Goal: Task Accomplishment & Management: Manage account settings

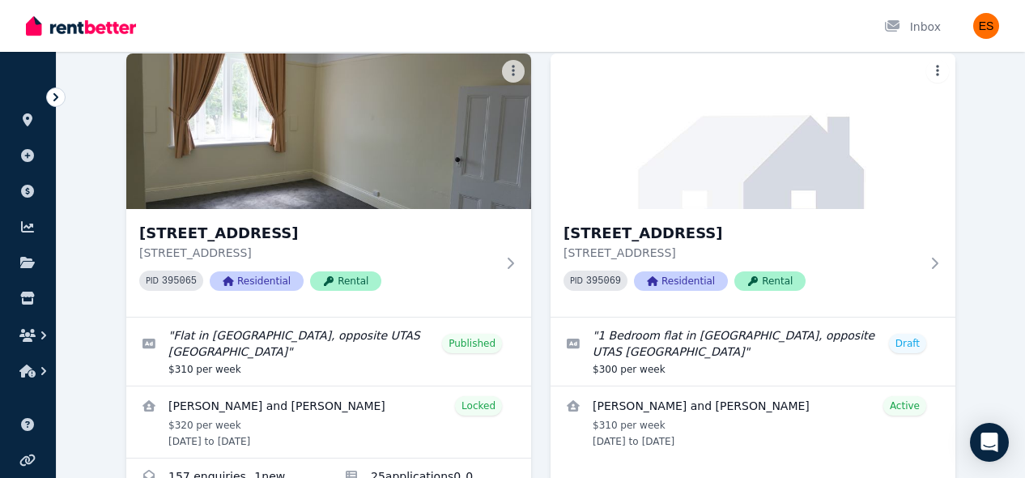
scroll to position [121, 0]
click at [912, 278] on div "PID 395069 Residential Rental" at bounding box center [742, 281] width 356 height 20
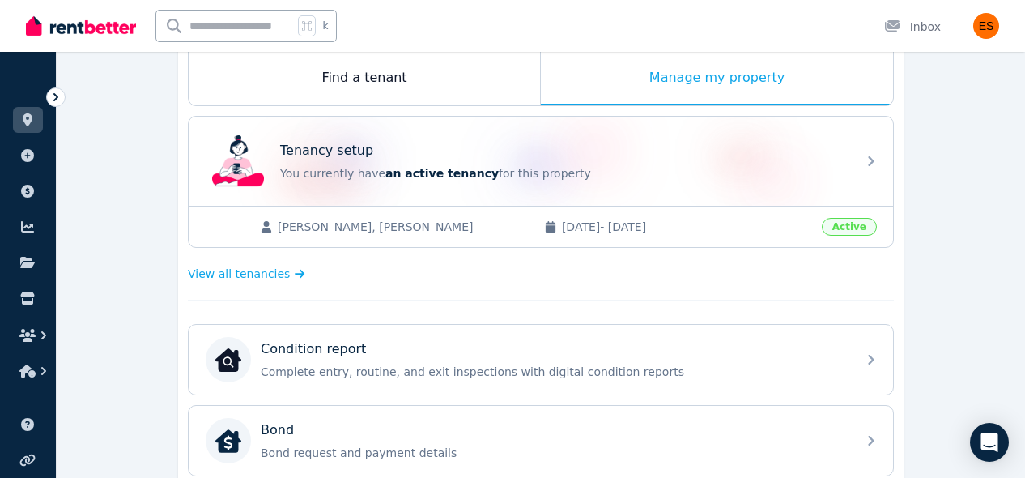
scroll to position [271, 0]
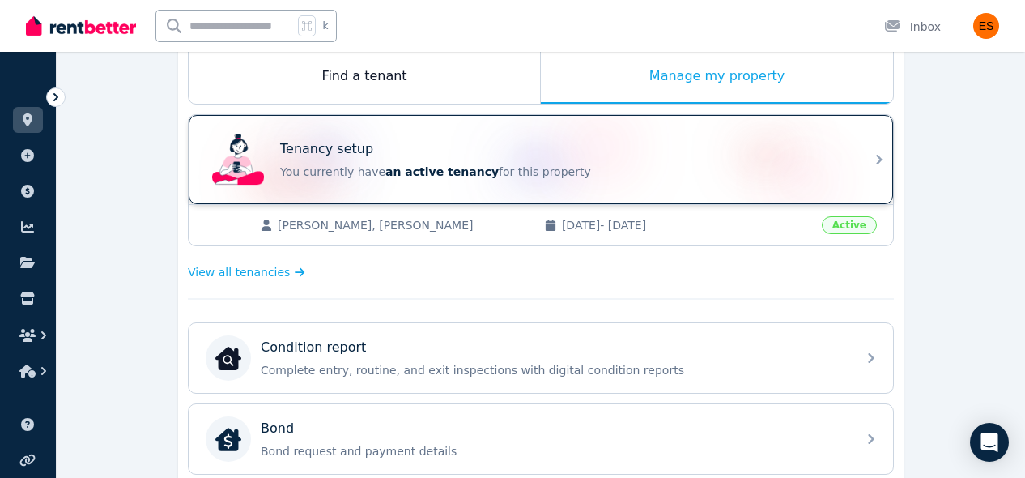
click at [816, 170] on p "You currently have an active tenancy for this property" at bounding box center [563, 172] width 567 height 16
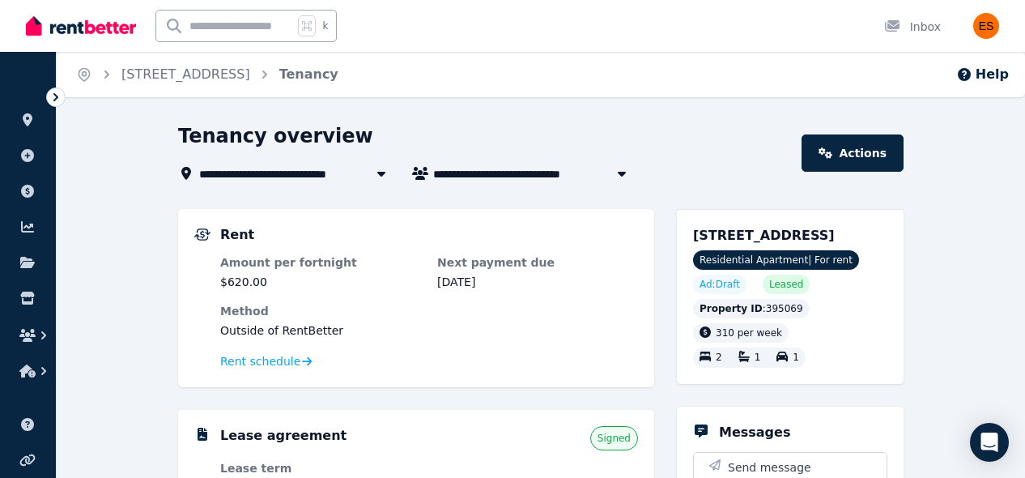
click at [544, 169] on span "[PERSON_NAME] and [PERSON_NAME]" at bounding box center [556, 173] width 246 height 19
type input "**********"
click at [477, 112] on div "**********" at bounding box center [512, 239] width 1025 height 478
click at [846, 149] on link "Actions" at bounding box center [853, 152] width 102 height 37
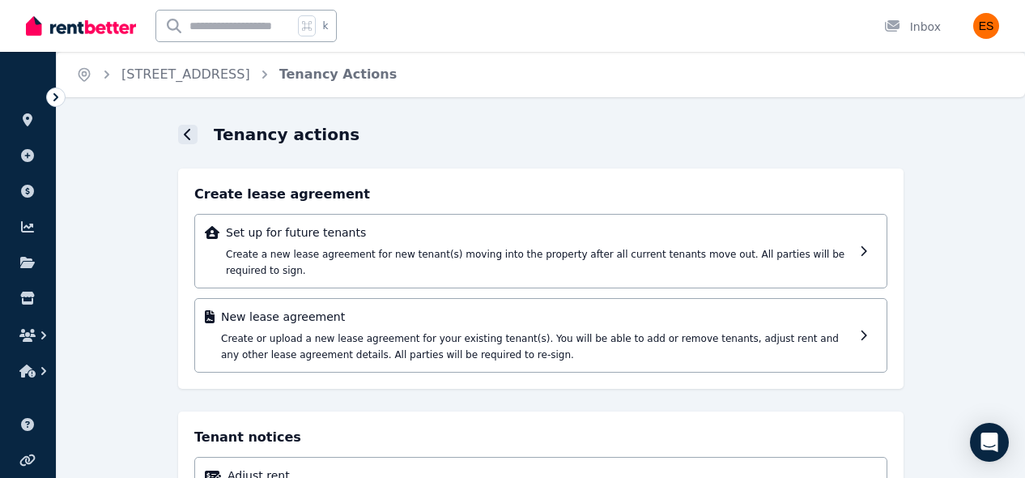
click at [186, 135] on icon at bounding box center [188, 134] width 8 height 13
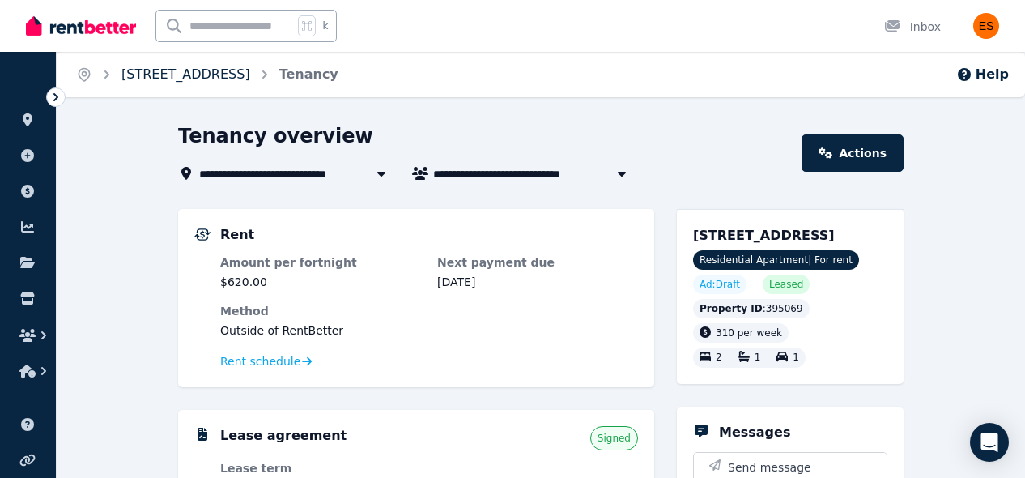
click at [250, 75] on link "[STREET_ADDRESS]" at bounding box center [185, 73] width 129 height 15
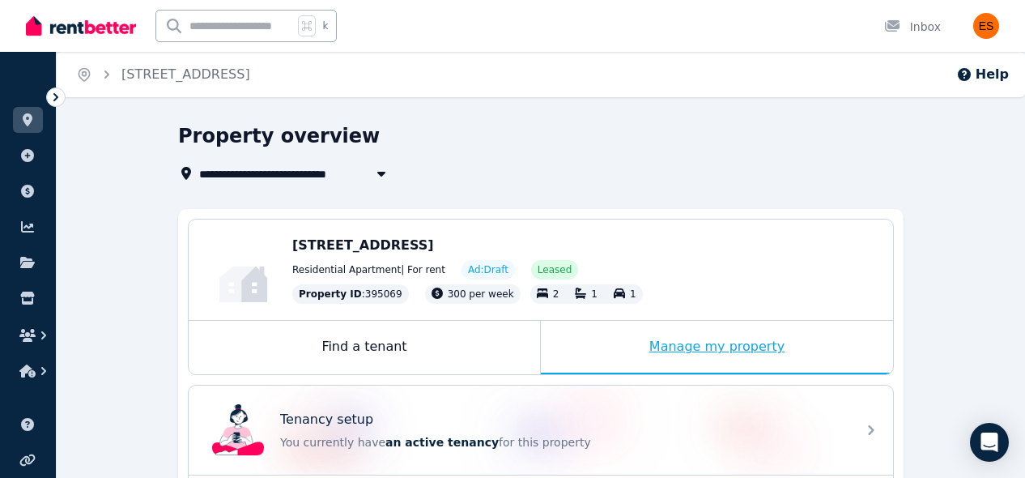
click at [726, 336] on div "Manage my property" at bounding box center [717, 347] width 352 height 53
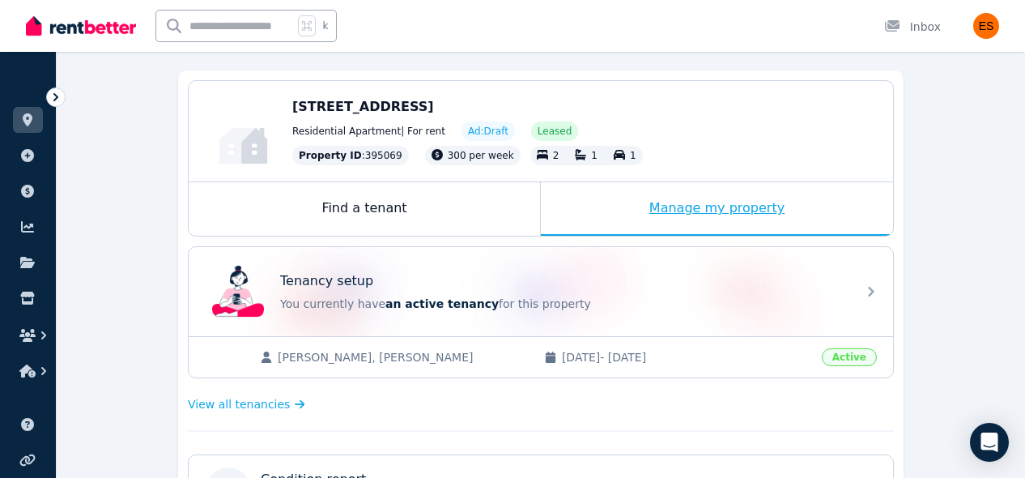
scroll to position [156, 0]
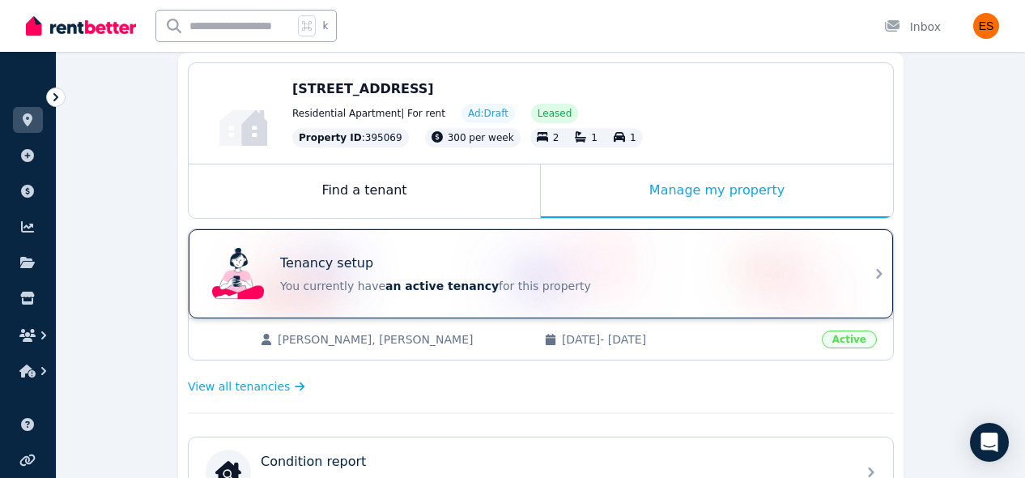
click at [763, 294] on div "Tenancy setup You currently have an active tenancy for this property" at bounding box center [526, 273] width 641 height 65
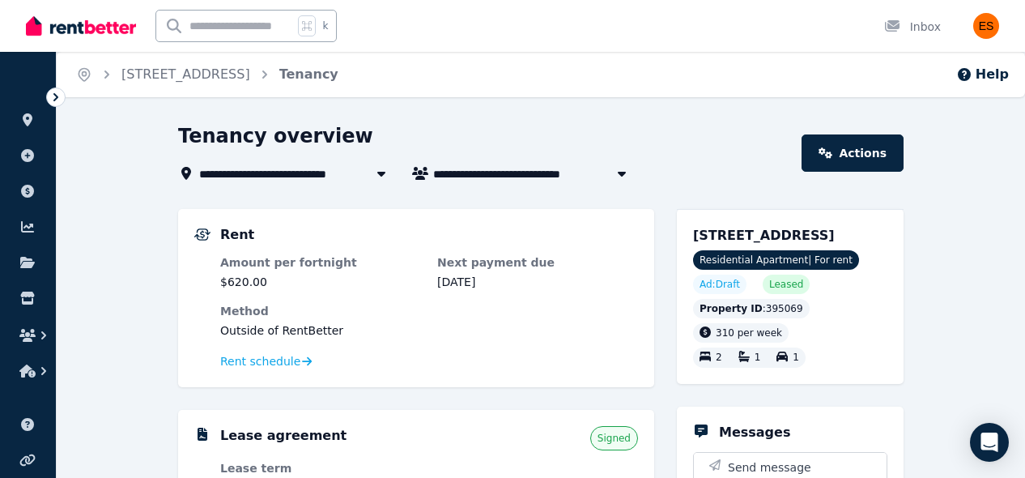
click at [562, 169] on span "[PERSON_NAME] and [PERSON_NAME]" at bounding box center [556, 173] width 246 height 19
type input "**********"
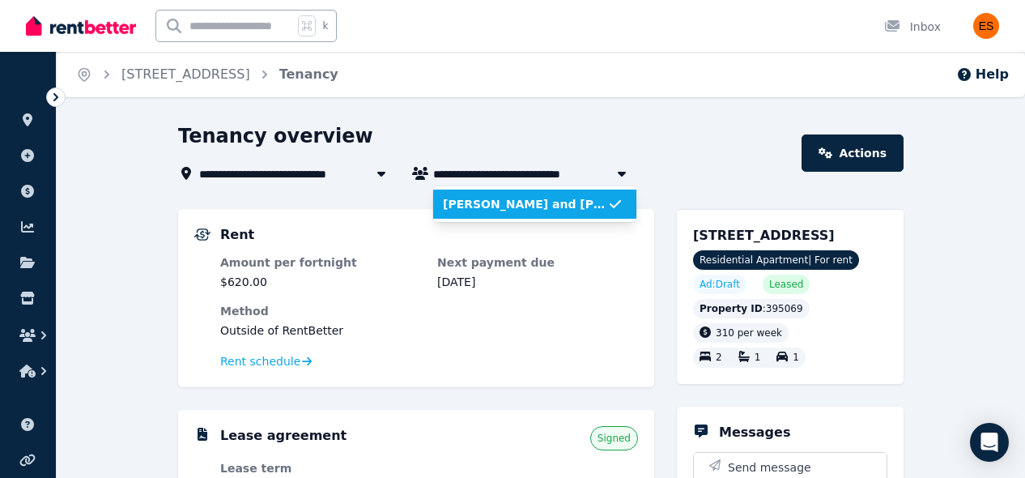
click at [559, 208] on span "[PERSON_NAME] and [PERSON_NAME]" at bounding box center [525, 204] width 164 height 16
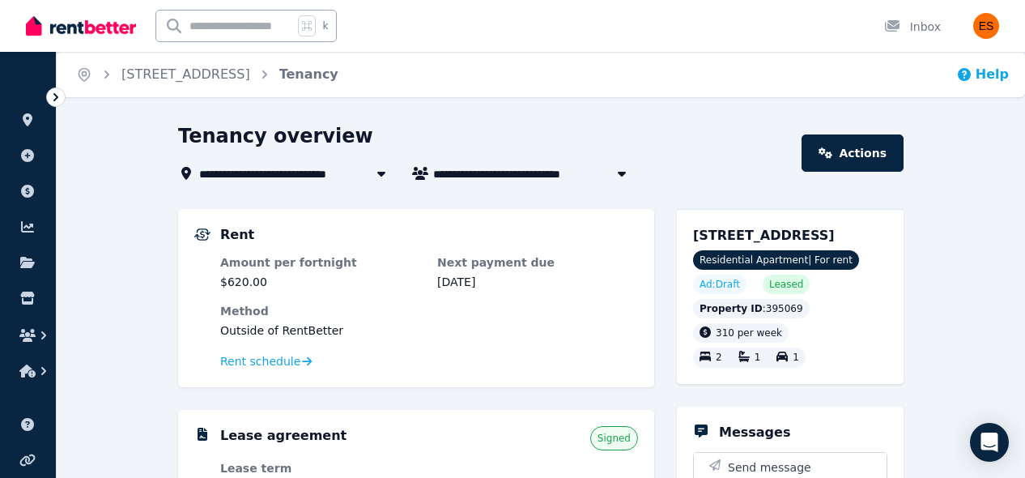
click at [971, 79] on icon "button" at bounding box center [964, 74] width 13 height 13
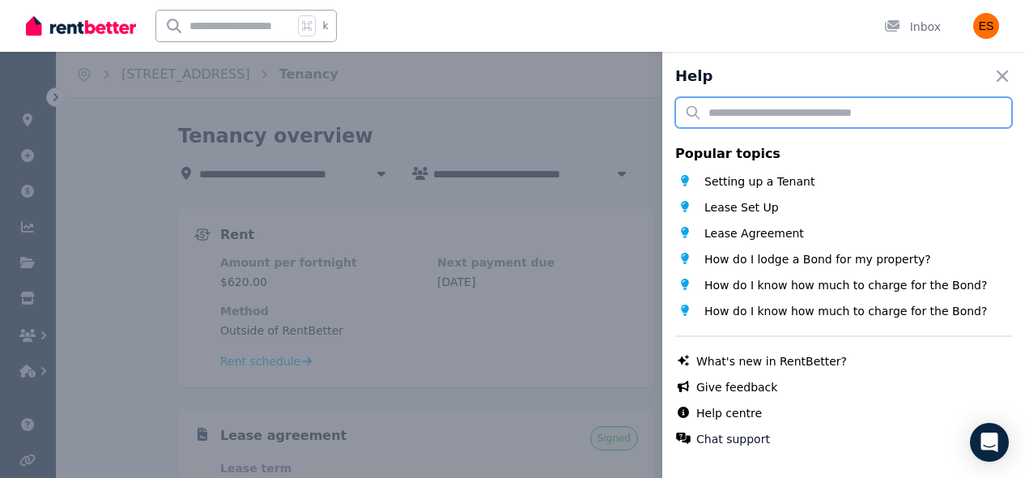
click at [812, 115] on input "text" at bounding box center [843, 112] width 337 height 31
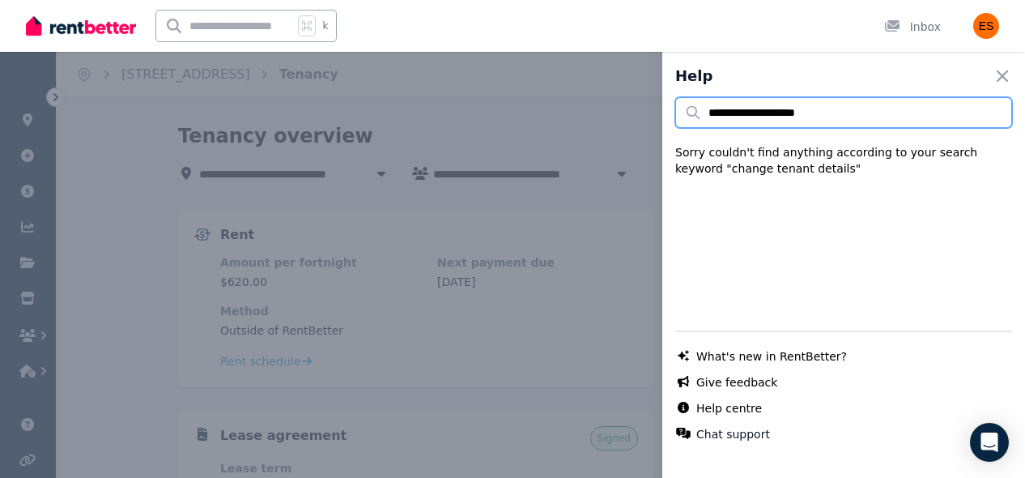
click at [789, 115] on input "**********" at bounding box center [843, 112] width 337 height 31
click at [787, 115] on input "**********" at bounding box center [843, 112] width 337 height 31
click at [786, 115] on input "**********" at bounding box center [843, 112] width 337 height 31
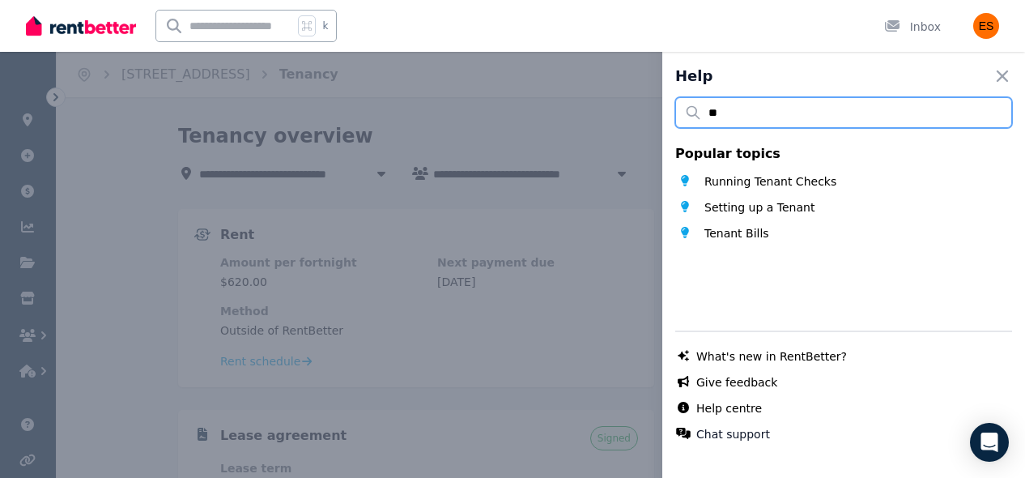
type input "*"
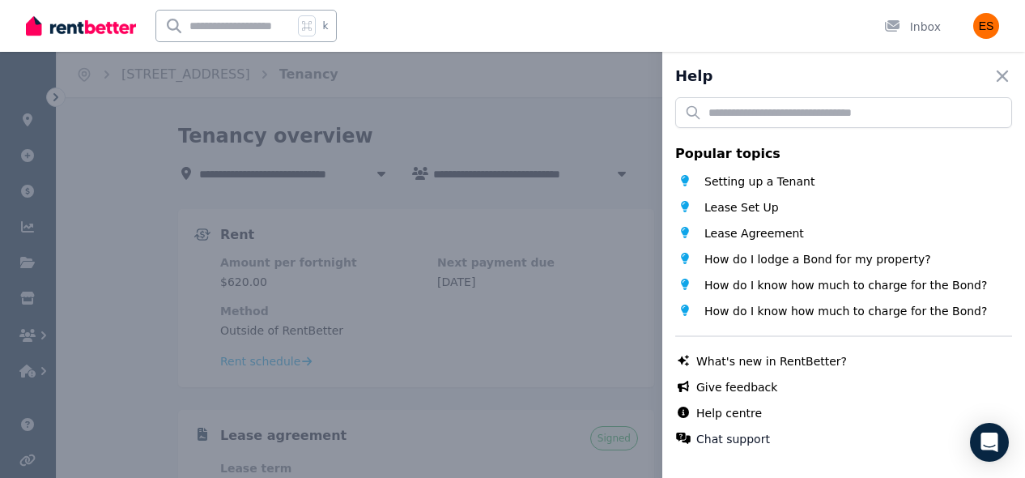
click at [124, 256] on div "Help Close panel Popular topics Setting up a Tenant Lease Set Up Lease Agreemen…" at bounding box center [512, 239] width 1025 height 478
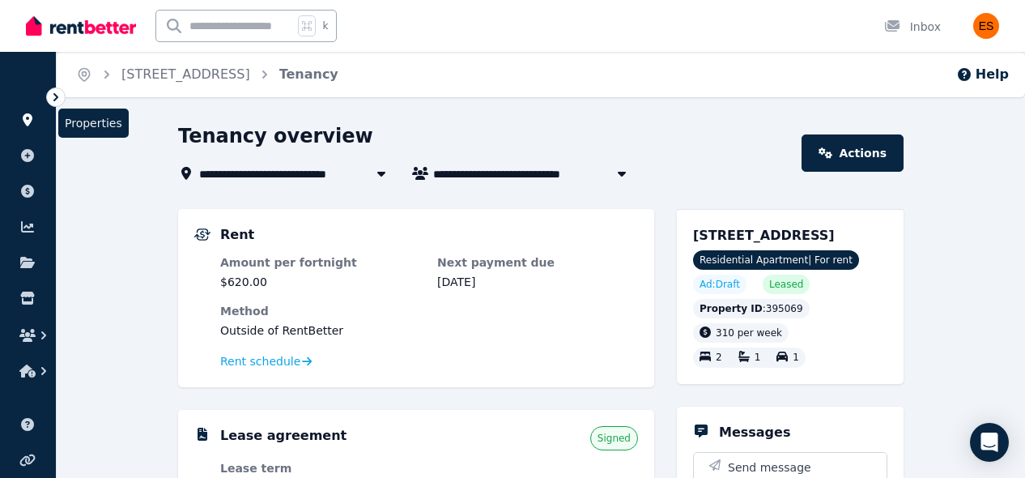
click at [25, 118] on icon at bounding box center [28, 119] width 10 height 13
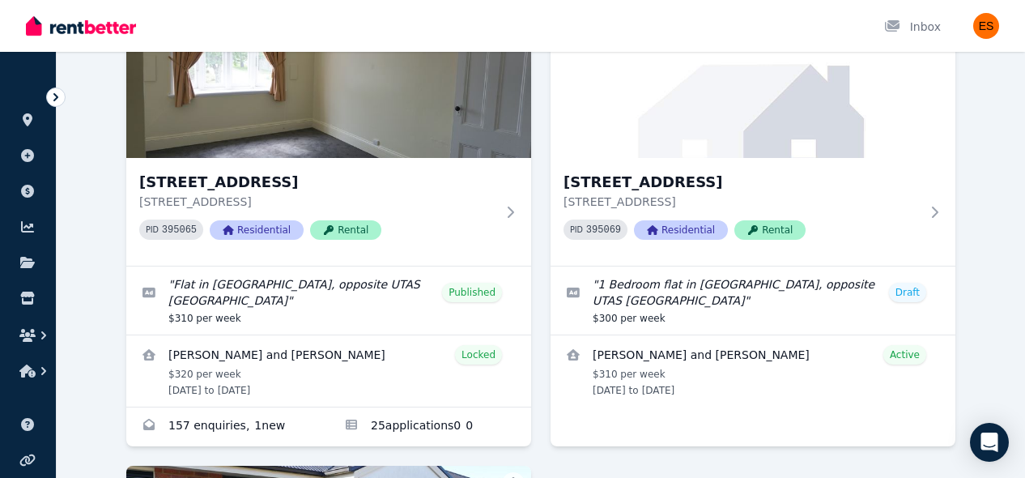
scroll to position [194, 0]
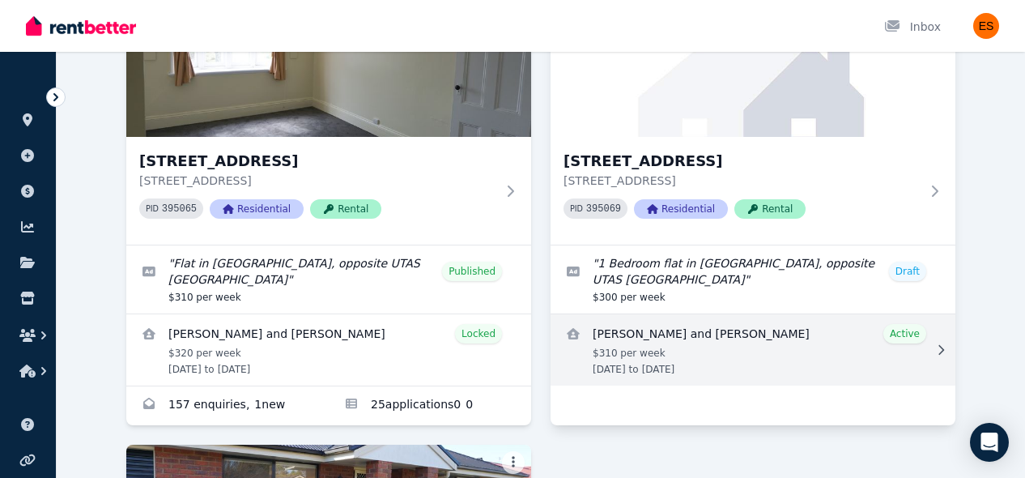
click at [823, 340] on link "View details for Alexander and Jacqueline Altman" at bounding box center [753, 349] width 405 height 71
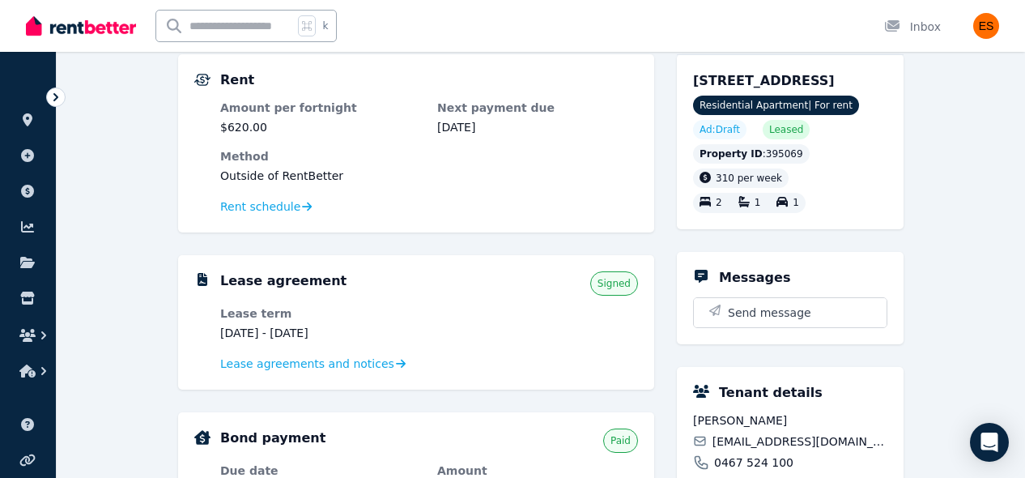
scroll to position [160, 0]
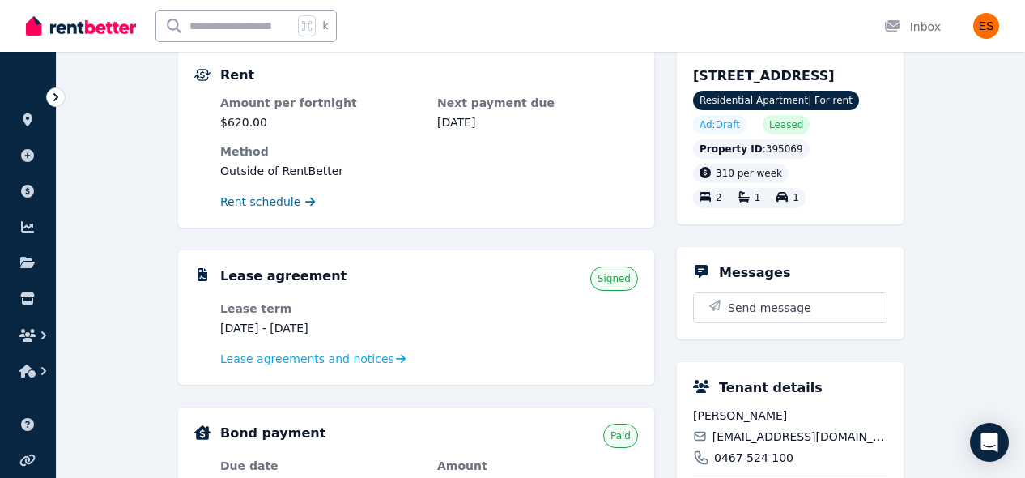
click at [233, 204] on span "Rent schedule" at bounding box center [260, 202] width 80 height 16
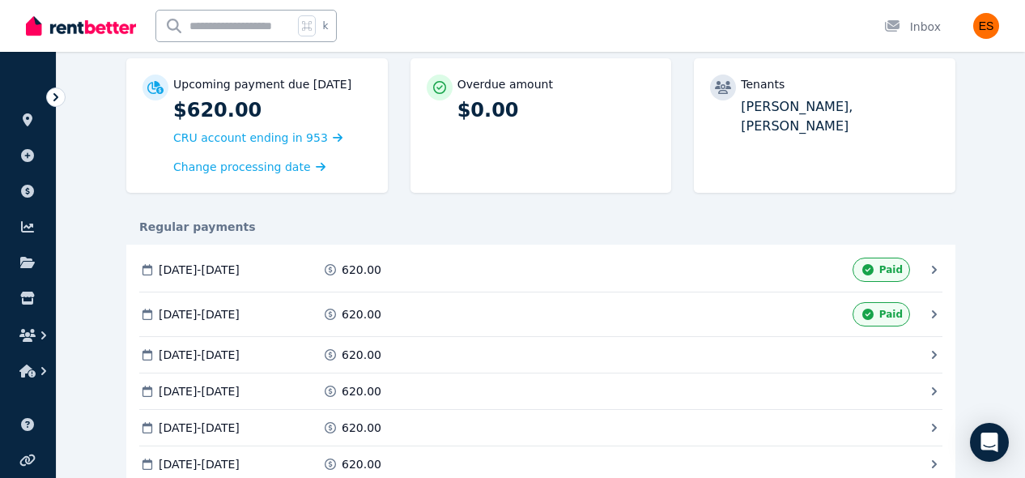
scroll to position [155, 0]
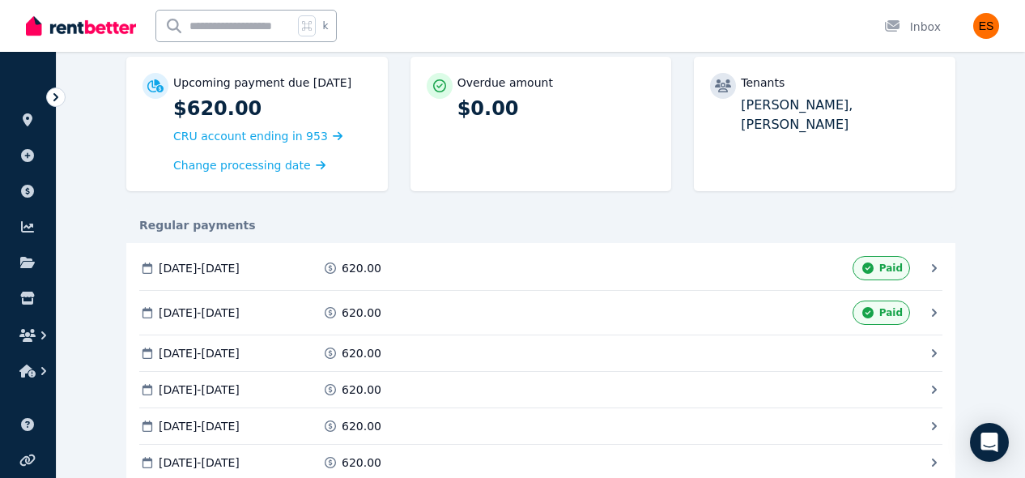
click at [937, 354] on icon at bounding box center [935, 353] width 16 height 16
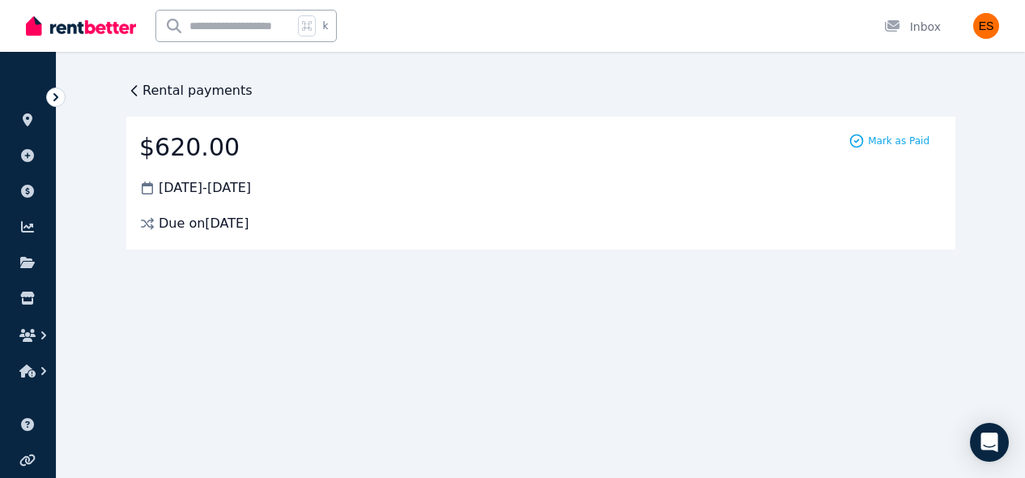
scroll to position [0, 0]
click at [863, 143] on icon at bounding box center [857, 141] width 16 height 16
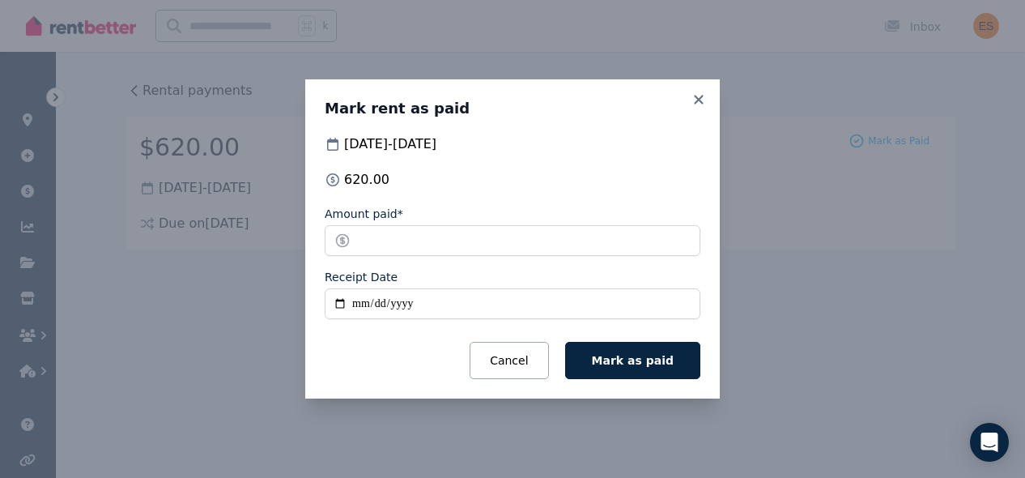
click at [358, 306] on input "Receipt Date" at bounding box center [513, 303] width 376 height 31
click at [373, 308] on input "Receipt Date" at bounding box center [513, 303] width 376 height 31
type input "**********"
click at [387, 327] on form "**********" at bounding box center [513, 292] width 376 height 173
click at [643, 350] on button "Mark as paid" at bounding box center [632, 360] width 135 height 37
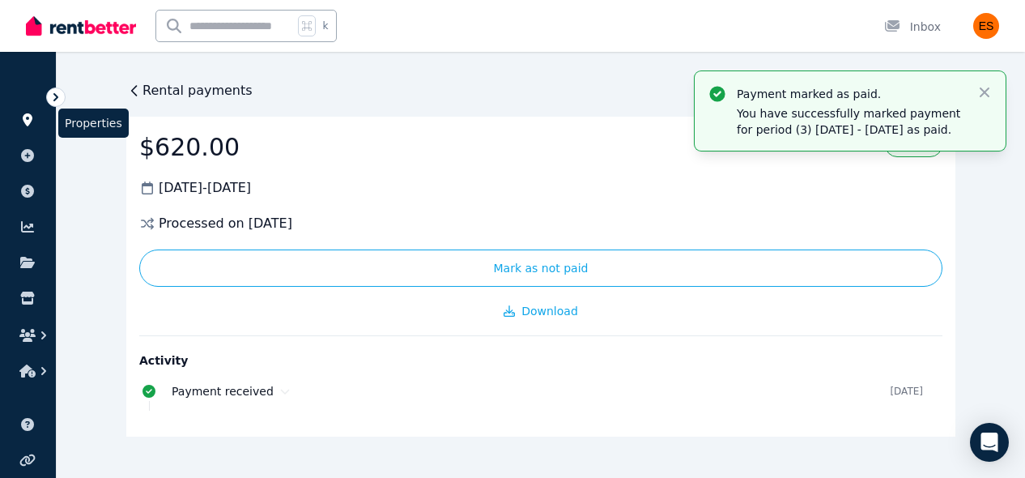
click at [23, 126] on icon at bounding box center [27, 119] width 16 height 13
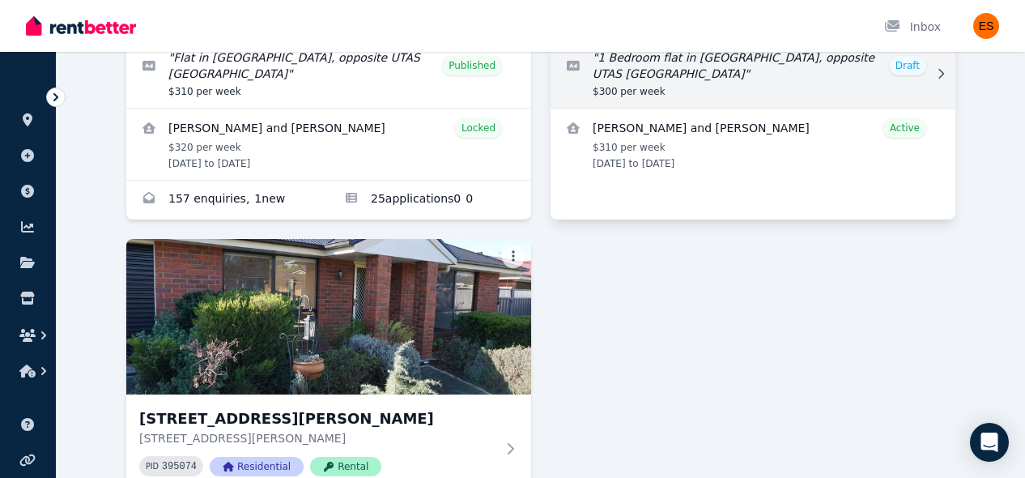
scroll to position [376, 0]
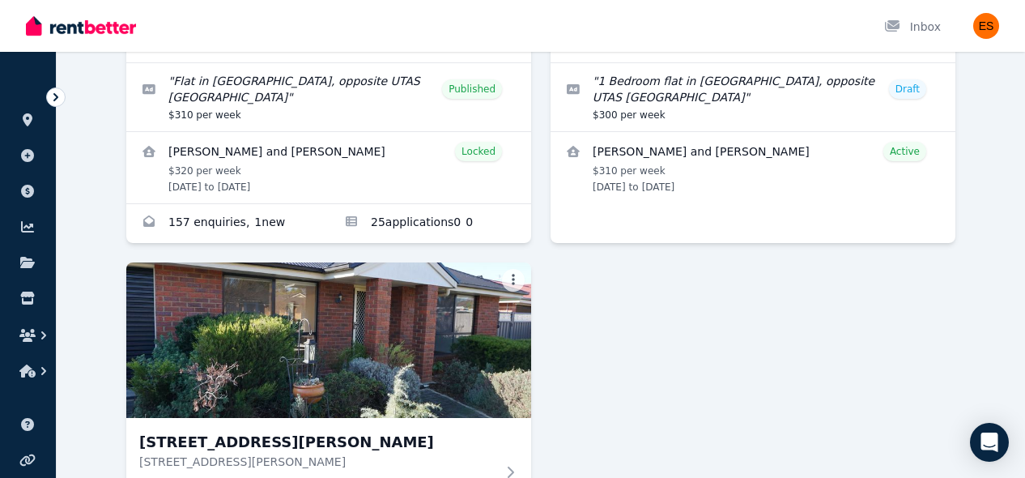
click at [629, 315] on div "[STREET_ADDRESS] PID 395065 Residential Rental " Flat in [GEOGRAPHIC_DATA], opp…" at bounding box center [540, 259] width 829 height 920
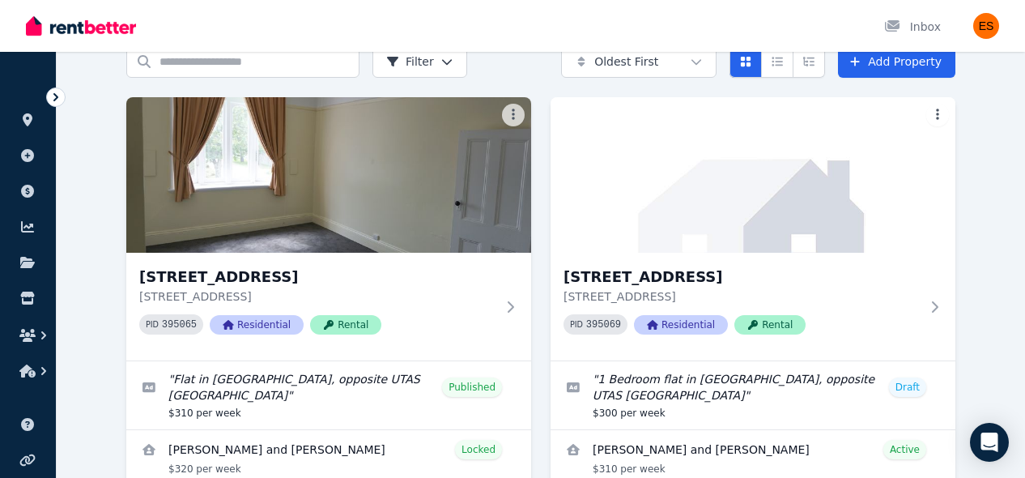
scroll to position [92, 0]
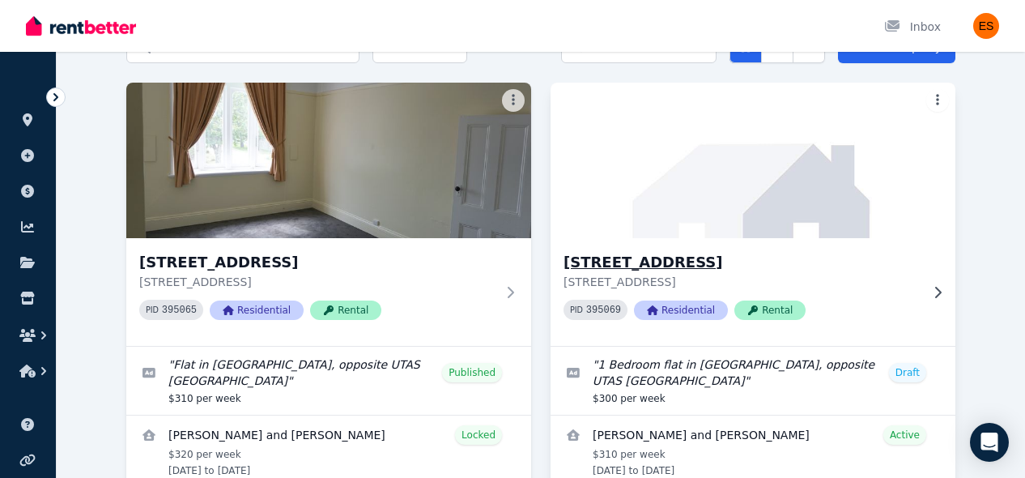
click at [914, 287] on p "[STREET_ADDRESS]" at bounding box center [742, 282] width 356 height 16
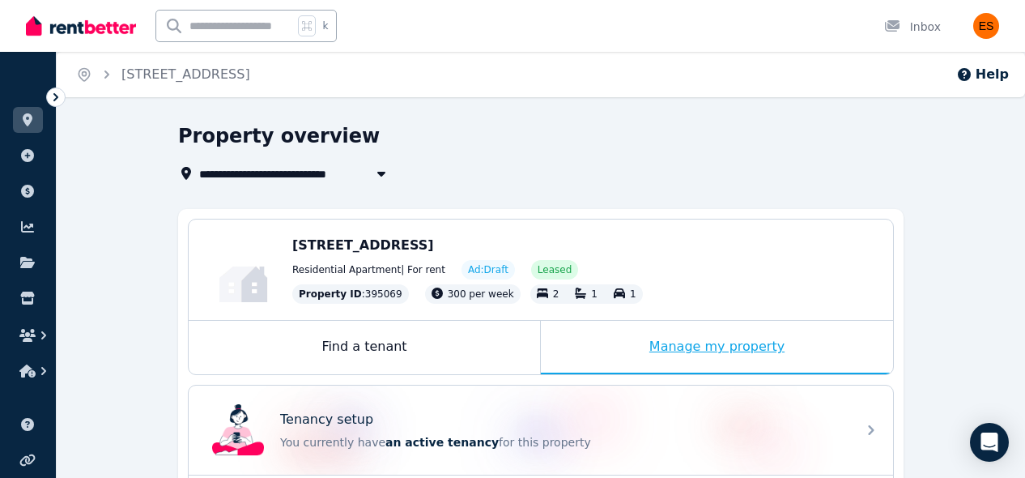
scroll to position [253, 0]
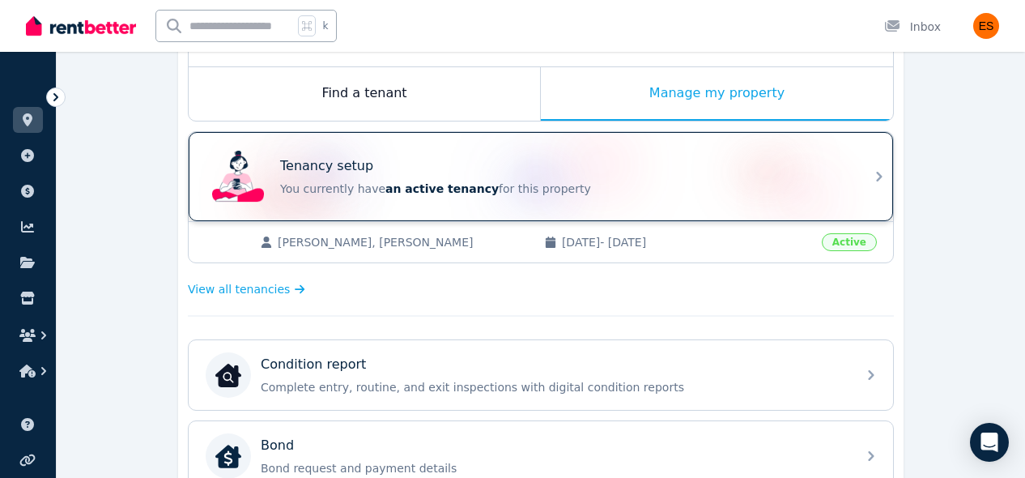
click at [786, 135] on div "Tenancy setup You currently have an active tenancy for this property" at bounding box center [541, 176] width 705 height 89
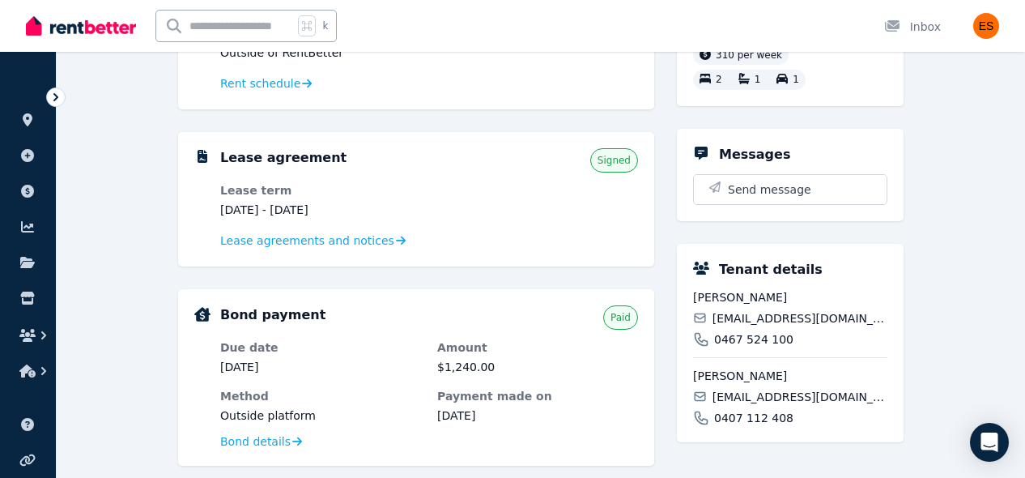
scroll to position [326, 0]
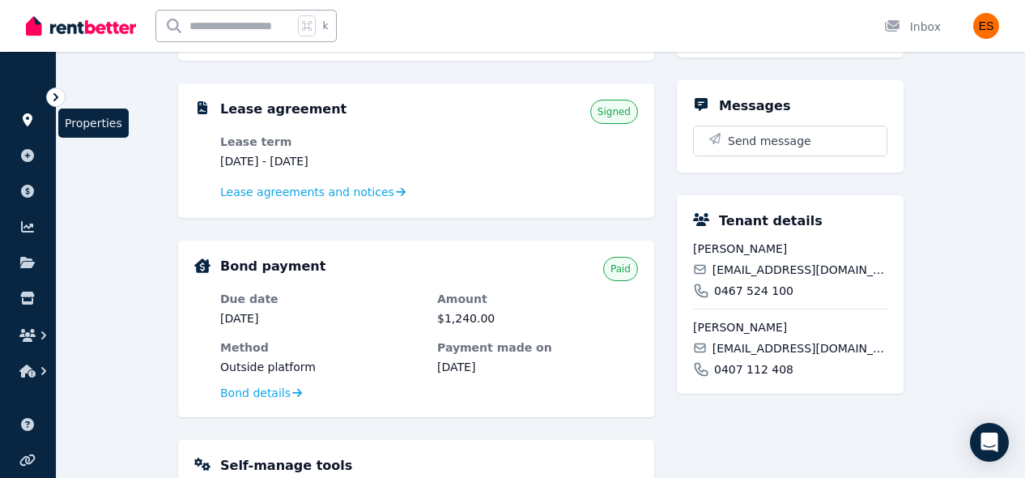
click at [31, 122] on icon at bounding box center [27, 119] width 16 height 13
